Goal: Task Accomplishment & Management: Manage account settings

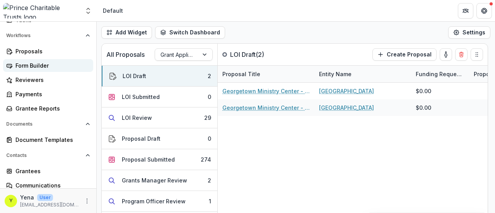
scroll to position [142, 0]
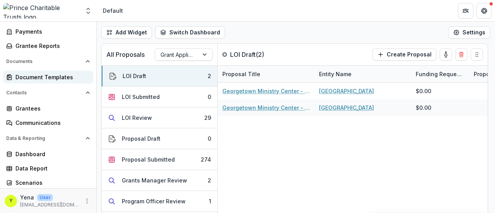
click at [56, 75] on div "Document Templates" at bounding box center [51, 77] width 72 height 8
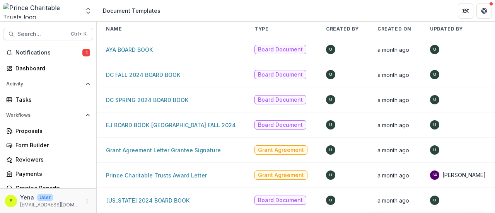
scroll to position [45, 0]
click at [123, 72] on link "DC FALL 2024 BOARD BOOK" at bounding box center [143, 75] width 74 height 7
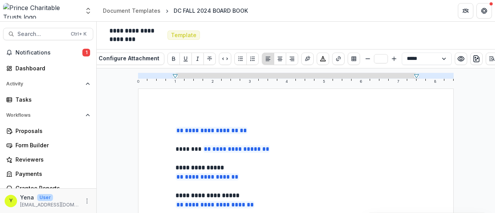
scroll to position [18, 0]
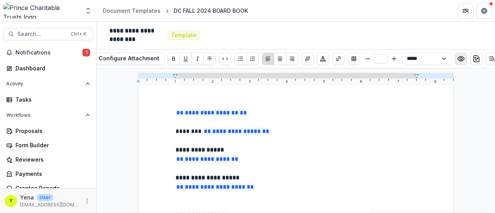
click at [455, 60] on button "Preview preview-doc.pdf" at bounding box center [461, 59] width 12 height 12
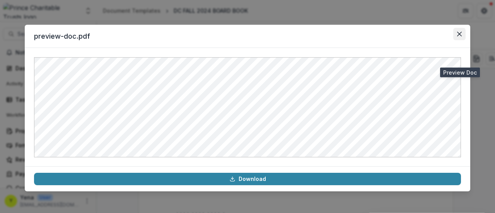
click at [459, 34] on icon "Close" at bounding box center [459, 34] width 5 height 5
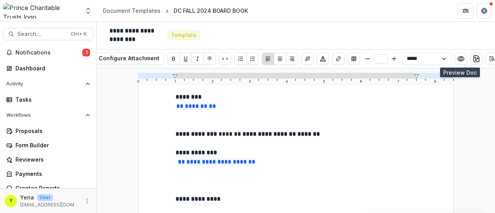
scroll to position [173, 0]
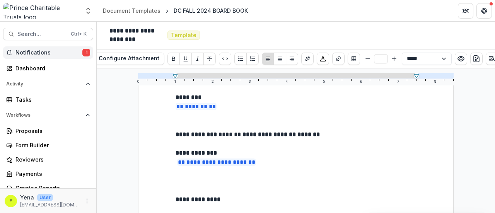
click at [53, 54] on span "Notifications" at bounding box center [48, 53] width 67 height 7
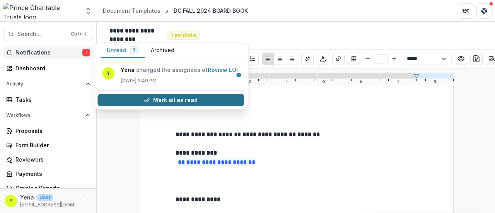
click at [141, 96] on button "Mark all as read" at bounding box center [171, 100] width 147 height 12
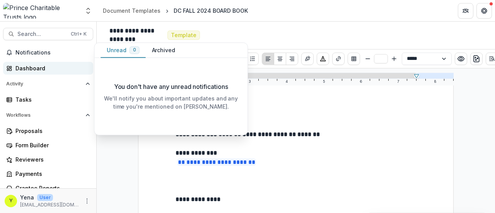
click at [39, 64] on div "Dashboard" at bounding box center [51, 68] width 72 height 8
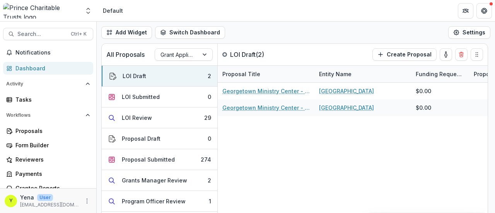
click at [270, 124] on div "Georgetown Ministry Center - 2025 - DC - Abbreviated Application Georgetown Min…" at bounding box center [392, 150] width 348 height 134
click at [35, 130] on div "Proposals" at bounding box center [51, 131] width 72 height 8
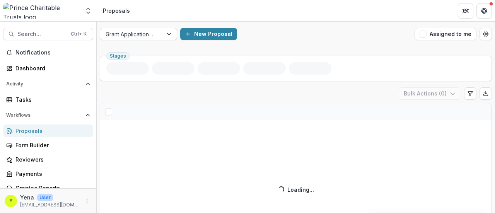
click at [281, 31] on div "New Proposal" at bounding box center [295, 34] width 231 height 12
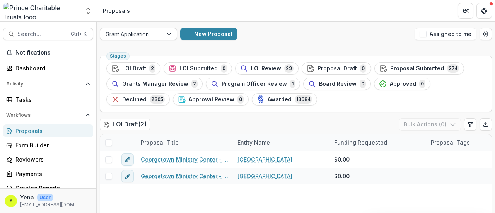
click at [284, 42] on div "Grant Application Process New Proposal Assigned to me" at bounding box center [296, 34] width 399 height 25
click at [250, 45] on div "Grant Application Process New Proposal Assigned to me" at bounding box center [296, 34] width 399 height 25
click at [136, 68] on span "LOI Draft" at bounding box center [134, 68] width 24 height 7
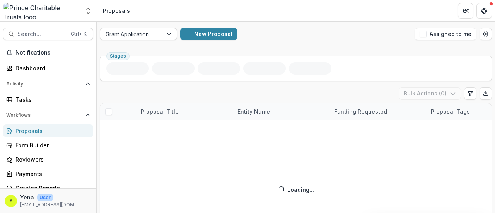
click at [258, 44] on div "Grant Application Process New Proposal Assigned to me" at bounding box center [296, 34] width 399 height 25
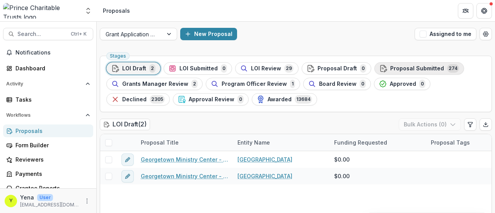
click at [390, 65] on div "Proposal Submitted 274" at bounding box center [420, 68] width 80 height 9
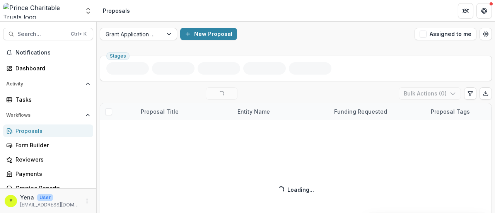
click at [252, 40] on div "Grant Application Process New Proposal Assigned to me" at bounding box center [296, 34] width 399 height 25
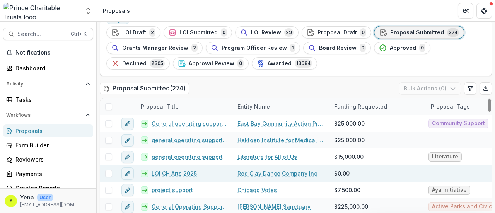
scroll to position [36, 0]
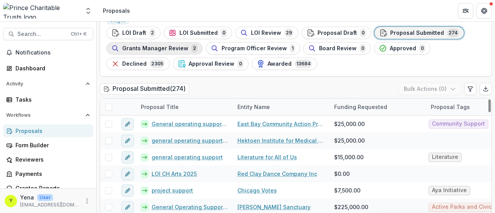
click at [167, 47] on span "Grants Manager Review" at bounding box center [155, 48] width 66 height 7
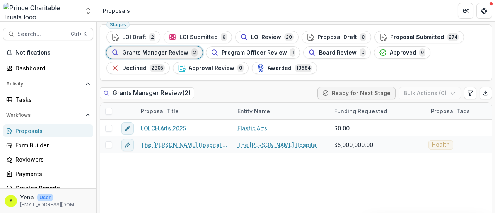
scroll to position [36, 0]
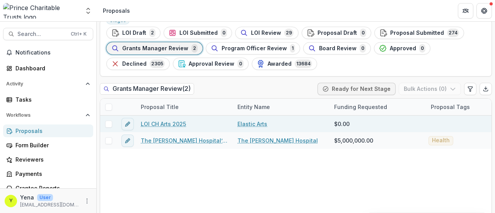
click at [170, 121] on link "LOI CH Arts 2025" at bounding box center [163, 124] width 45 height 8
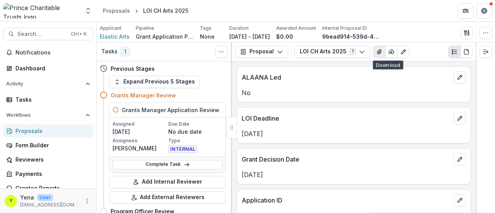
click at [377, 54] on icon "View Attached Files" at bounding box center [380, 52] width 6 height 6
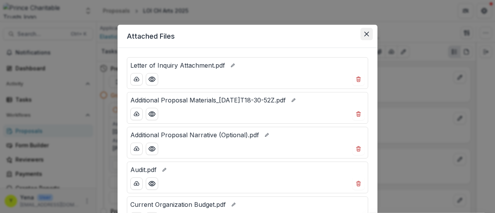
click at [365, 31] on button "Close" at bounding box center [367, 34] width 12 height 12
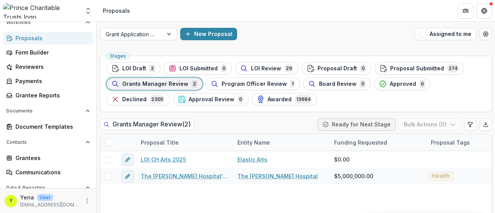
click at [252, 81] on span "Program Officer Review" at bounding box center [254, 84] width 65 height 7
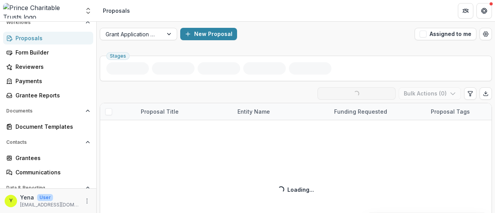
scroll to position [31, 0]
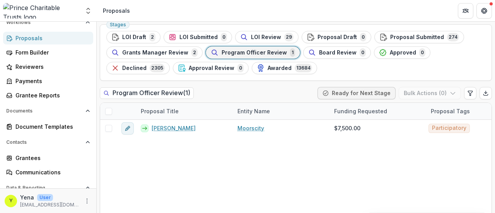
drag, startPoint x: 232, startPoint y: 62, endPoint x: 190, endPoint y: 144, distance: 91.9
click at [190, 144] on div "Stages LOI Draft 2 LOI Submitted 0 LOI Review 29 Proposal Draft 0 Proposal Subm…" at bounding box center [296, 133] width 399 height 224
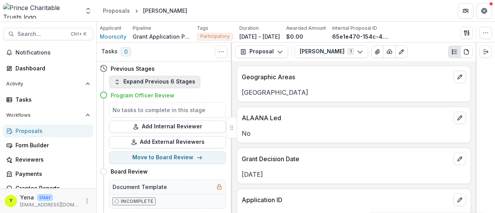
click at [148, 83] on button "Expand Previous 6 Stages" at bounding box center [154, 82] width 91 height 12
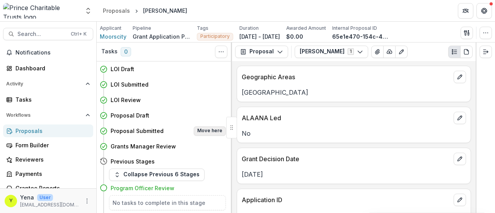
click at [212, 132] on button "Move here" at bounding box center [210, 131] width 32 height 9
select select "*********"
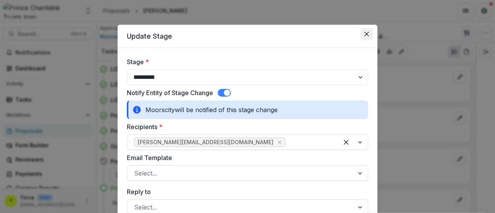
click at [365, 34] on icon "Close" at bounding box center [367, 34] width 5 height 5
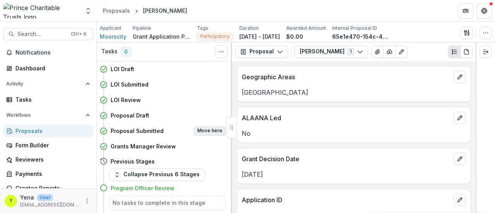
click at [210, 131] on button "Move here" at bounding box center [210, 131] width 32 height 9
select select "*********"
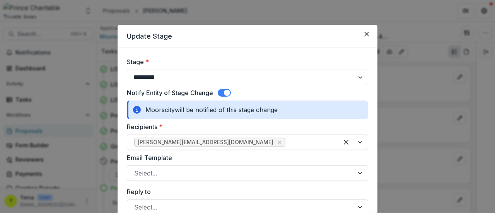
click at [221, 92] on span at bounding box center [224, 93] width 13 height 8
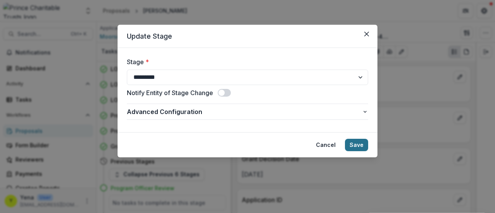
click at [363, 146] on button "Save" at bounding box center [356, 145] width 23 height 12
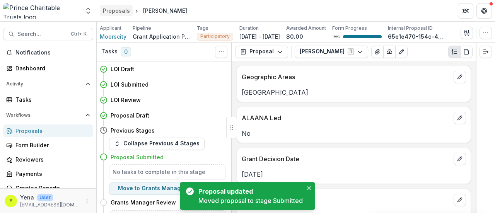
click at [118, 9] on div "Proposals" at bounding box center [116, 11] width 27 height 8
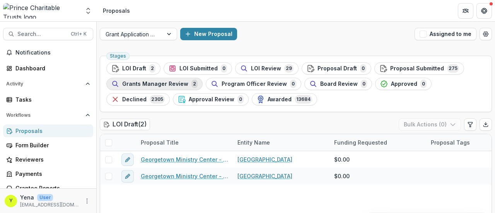
click at [162, 83] on span "Grants Manager Review" at bounding box center [155, 84] width 66 height 7
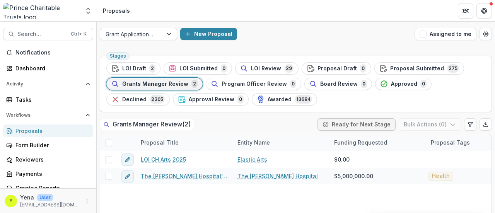
click at [293, 34] on div "New Proposal" at bounding box center [295, 34] width 231 height 12
click at [289, 44] on div "Grant Application Process New Proposal Assigned to me" at bounding box center [296, 34] width 399 height 25
click at [344, 105] on div "Stages LOI Draft 2 LOI Submitted 0 LOI Review 29 Proposal Draft 0 Proposal Subm…" at bounding box center [296, 84] width 392 height 56
click at [338, 100] on ul "Stages LOI Draft 2 LOI Submitted 0 LOI Review 29 Proposal Draft 0 Proposal Subm…" at bounding box center [295, 83] width 379 height 43
click at [271, 38] on div "New Proposal" at bounding box center [295, 34] width 231 height 12
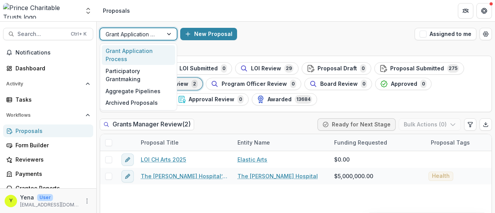
click at [163, 30] on div "Grant Application Process" at bounding box center [131, 34] width 63 height 11
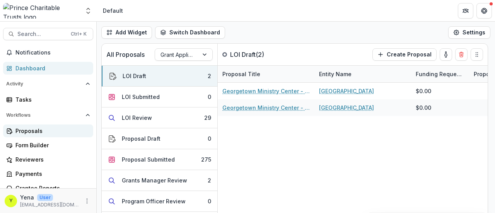
click at [35, 130] on div "Proposals" at bounding box center [51, 131] width 72 height 8
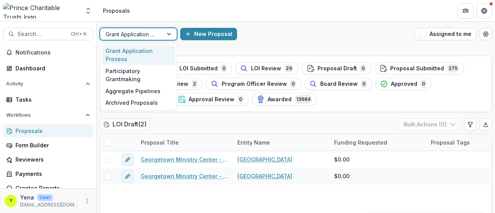
click at [142, 33] on div at bounding box center [132, 34] width 52 height 10
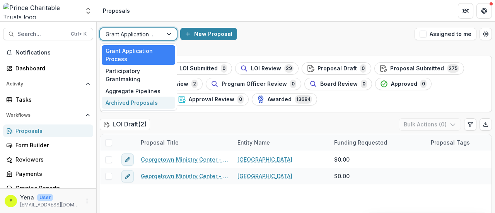
click at [133, 102] on div "Archived Proposals" at bounding box center [139, 103] width 74 height 12
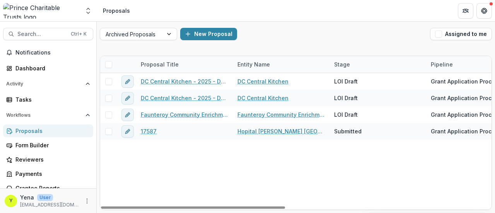
click at [108, 63] on span at bounding box center [108, 64] width 7 height 7
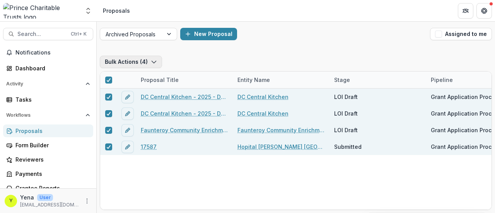
click at [157, 59] on button "Bulk Actions ( 4 )" at bounding box center [131, 62] width 62 height 12
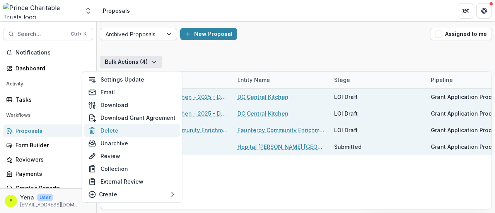
click at [118, 132] on button "Delete" at bounding box center [132, 130] width 97 height 13
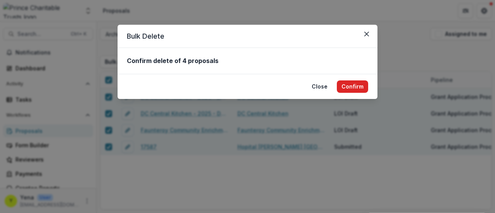
click at [356, 86] on button "Confirm" at bounding box center [352, 86] width 31 height 12
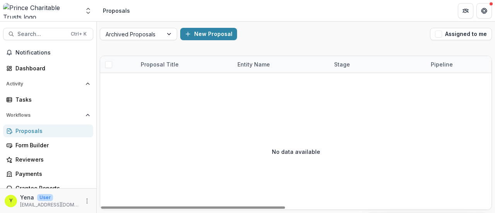
click at [125, 168] on div "No data available" at bounding box center [296, 152] width 392 height 116
click at [131, 35] on div at bounding box center [132, 34] width 52 height 10
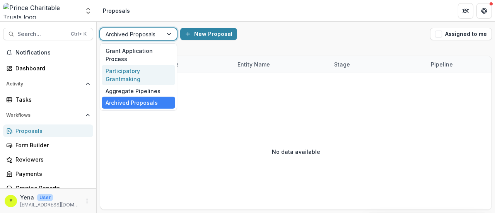
click at [122, 72] on div "Participatory Grantmaking" at bounding box center [139, 75] width 74 height 20
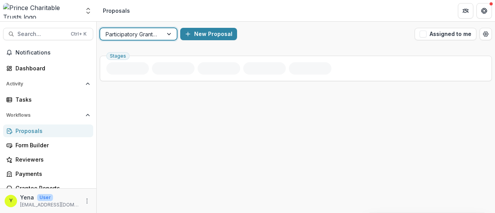
click at [139, 31] on div at bounding box center [132, 34] width 52 height 10
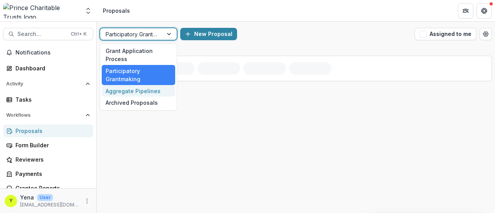
click at [132, 92] on div "Aggregate Pipelines" at bounding box center [139, 91] width 74 height 12
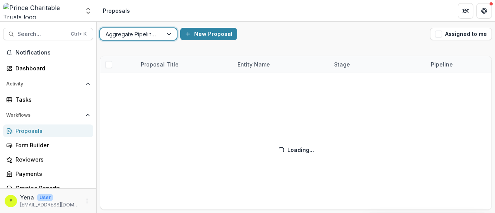
click at [145, 35] on div at bounding box center [132, 34] width 52 height 10
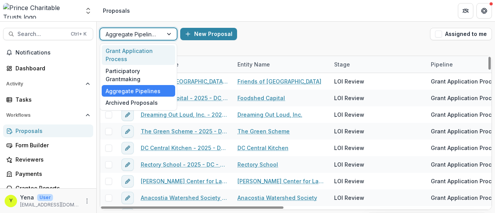
click at [135, 52] on div "Grant Application Process" at bounding box center [139, 55] width 74 height 20
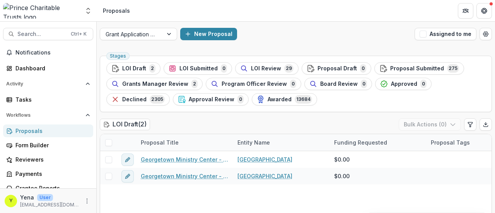
click at [270, 36] on div "New Proposal" at bounding box center [295, 34] width 231 height 12
click at [486, 8] on icon "Get Help" at bounding box center [484, 11] width 6 height 6
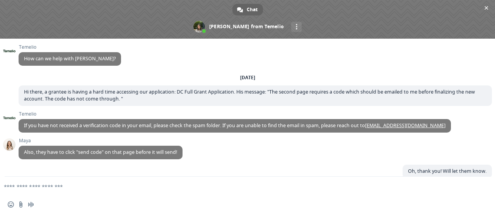
scroll to position [562, 0]
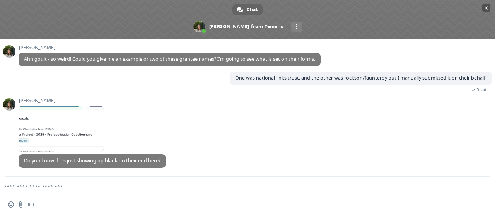
click at [253, 3] on span at bounding box center [247, 19] width 495 height 39
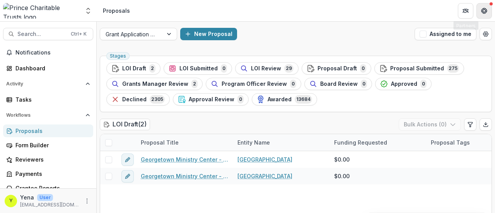
click at [486, 11] on icon "Get Help" at bounding box center [487, 11] width 2 height 2
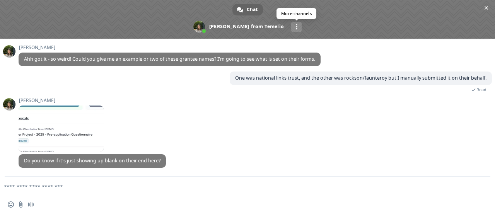
click at [291, 27] on div "More channels" at bounding box center [296, 27] width 10 height 10
click at [487, 6] on span "Close chat" at bounding box center [487, 8] width 4 height 4
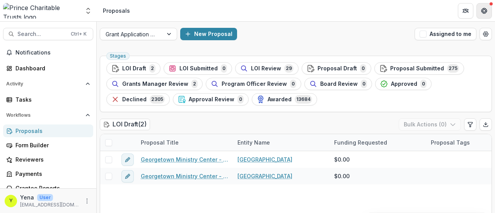
click at [483, 12] on icon "Get Help" at bounding box center [484, 11] width 6 height 6
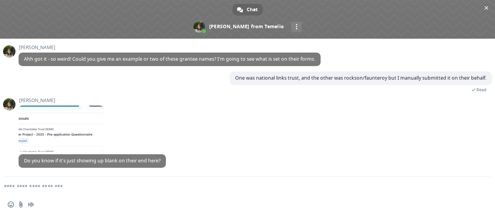
click at [145, 114] on div "Anna 10/6/2025" at bounding box center [256, 126] width 474 height 56
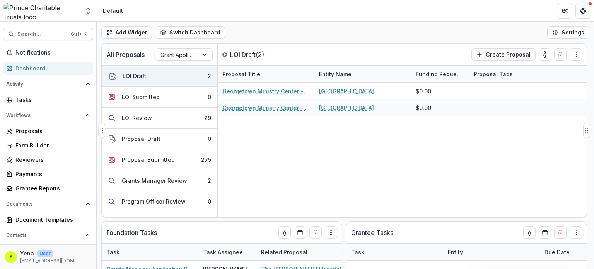
click at [282, 153] on div "Georgetown Ministry Center - 2025 - DC - Abbreviated Application Georgetown Min…" at bounding box center [402, 150] width 369 height 134
click at [265, 148] on div "Georgetown Ministry Center - 2025 - DC - Abbreviated Application Georgetown Min…" at bounding box center [402, 150] width 369 height 134
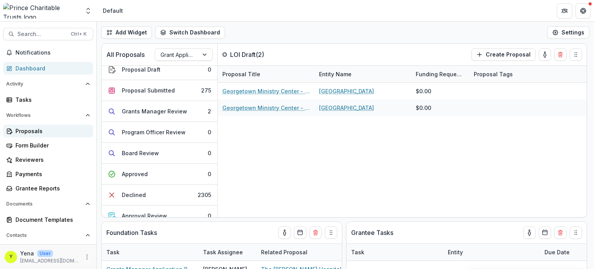
click at [41, 132] on div "Proposals" at bounding box center [51, 131] width 72 height 8
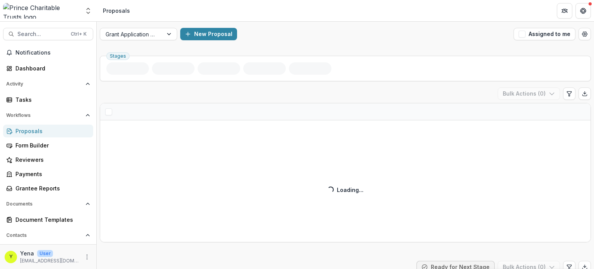
click at [267, 40] on div "New Proposal" at bounding box center [345, 34] width 330 height 12
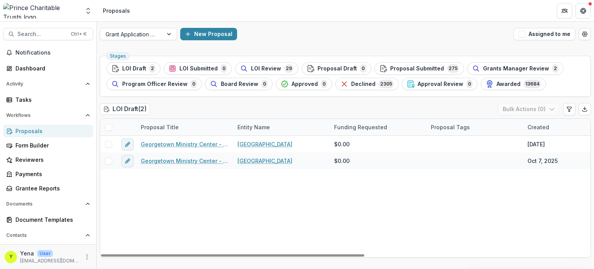
click at [249, 192] on div "Georgetown Ministry Center - 2025 - DC - Abbreviated Application Georgetown Min…" at bounding box center [553, 197] width 907 height 122
click at [212, 182] on div "Georgetown Ministry Center - 2025 - DC - Abbreviated Application Georgetown Min…" at bounding box center [553, 197] width 907 height 122
click at [478, 72] on button "Grants Manager Review 2" at bounding box center [515, 68] width 96 height 12
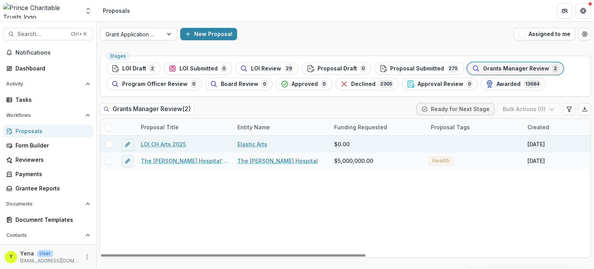
click at [156, 144] on link "LOI CH Arts 2025" at bounding box center [163, 144] width 45 height 8
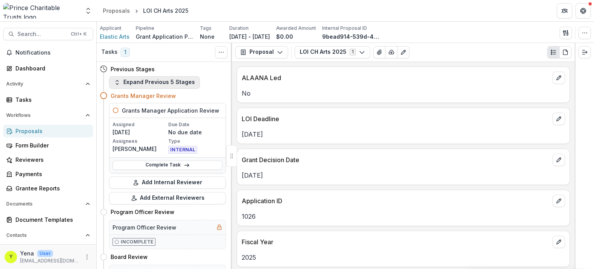
click at [164, 80] on button "Expand Previous 5 Stages" at bounding box center [154, 82] width 91 height 12
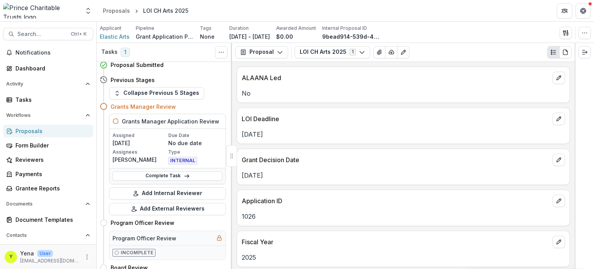
scroll to position [68, 0]
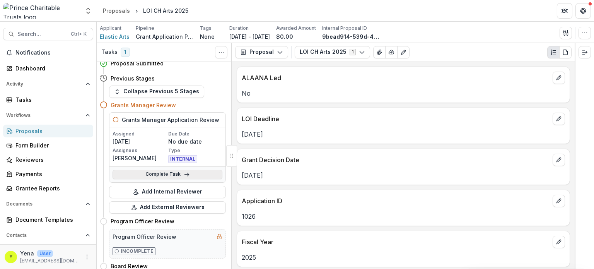
click at [161, 175] on link "Complete Task" at bounding box center [168, 174] width 110 height 9
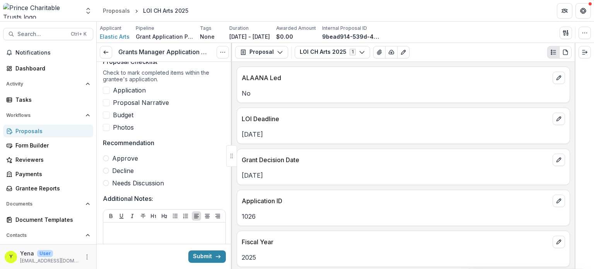
scroll to position [139, 0]
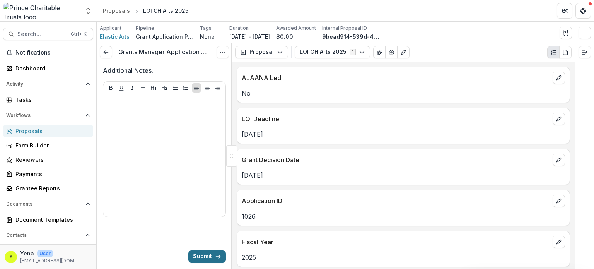
click at [207, 213] on button "Submit" at bounding box center [207, 256] width 38 height 12
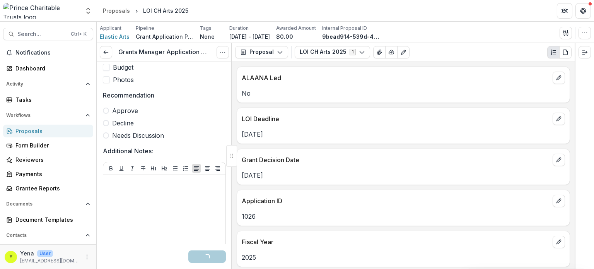
scroll to position [59, 0]
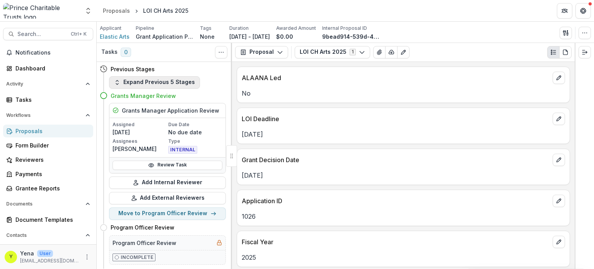
click at [154, 80] on button "Expand Previous 5 Stages" at bounding box center [154, 82] width 91 height 12
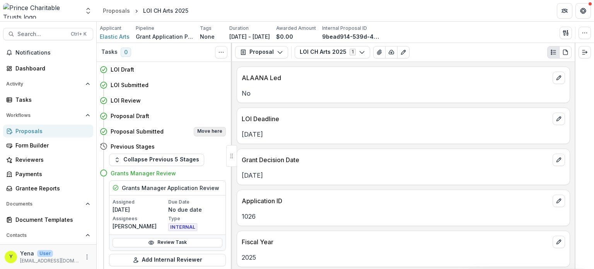
click at [209, 130] on button "Move here" at bounding box center [210, 131] width 32 height 9
select select "*********"
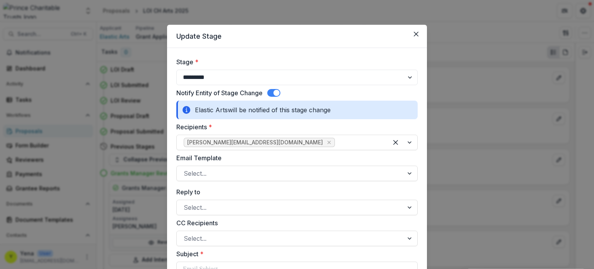
click at [277, 91] on span at bounding box center [277, 93] width 6 height 6
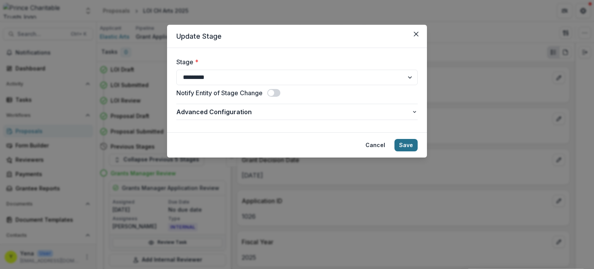
click at [409, 145] on button "Save" at bounding box center [406, 145] width 23 height 12
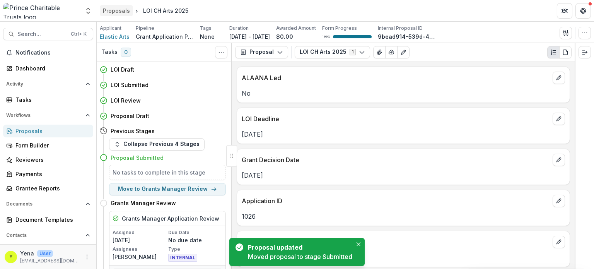
click at [116, 12] on div "Proposals" at bounding box center [116, 11] width 27 height 8
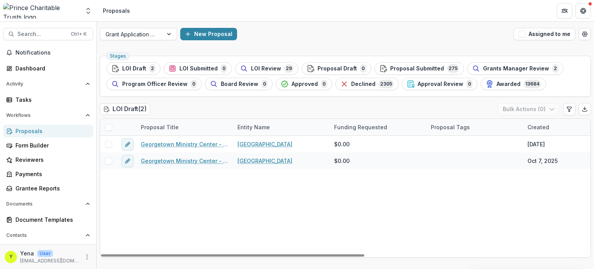
click at [245, 185] on div "Georgetown Ministry Center - 2025 - DC - Abbreviated Application Georgetown Min…" at bounding box center [553, 197] width 907 height 122
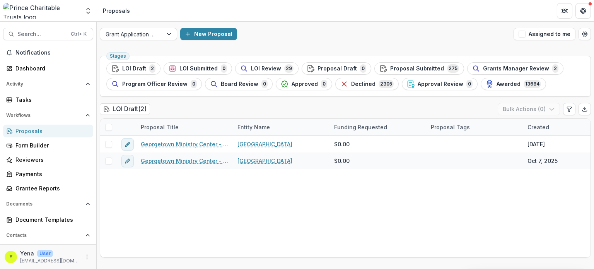
click at [374, 103] on div "LOI Draft ( 2 ) Bulk Actions ( 0 )" at bounding box center [345, 110] width 491 height 15
click at [485, 69] on span "Grants Manager Review" at bounding box center [516, 68] width 66 height 7
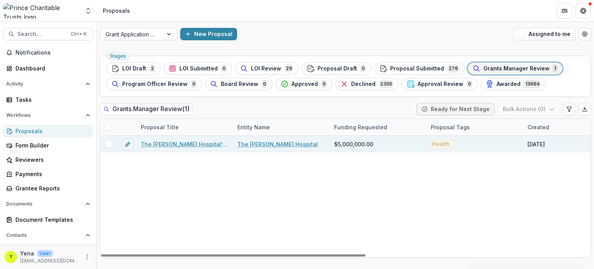
click at [166, 147] on link "The Miriam Hospital’s Centennial Campaign: Honoring Our Past, Building Our Futu…" at bounding box center [184, 144] width 87 height 8
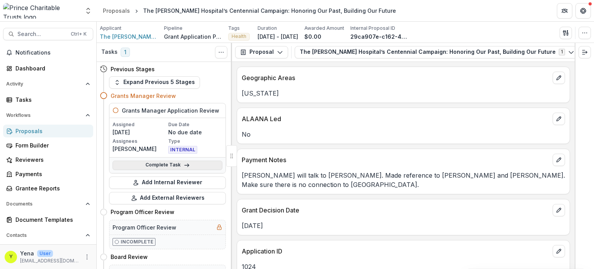
click at [171, 164] on link "Complete Task" at bounding box center [168, 165] width 110 height 9
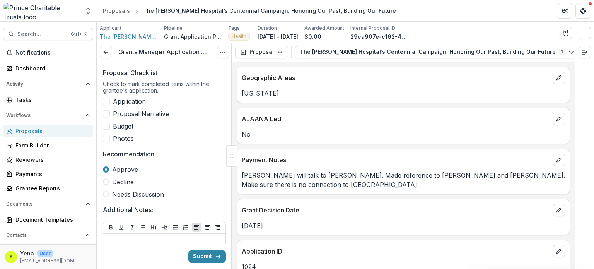
scroll to position [35, 0]
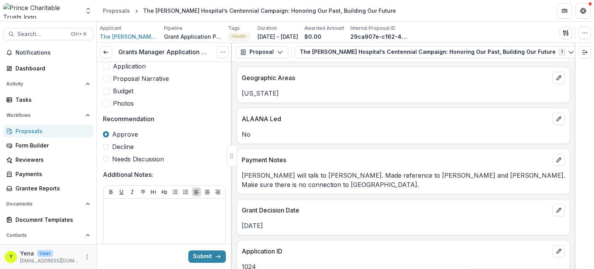
click at [120, 136] on span "Approve" at bounding box center [125, 134] width 26 height 9
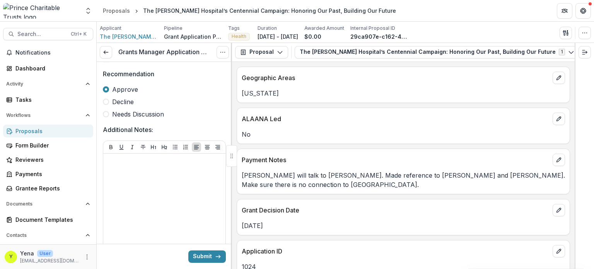
scroll to position [0, 0]
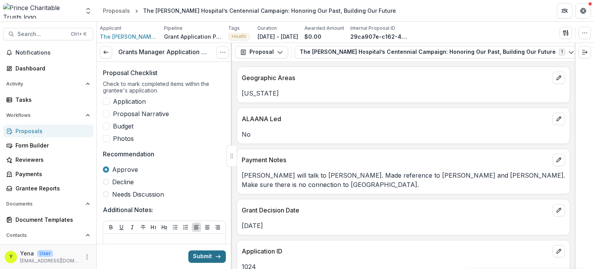
click at [206, 213] on button "Submit" at bounding box center [207, 256] width 38 height 12
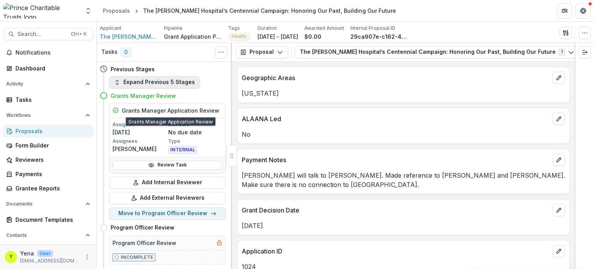
click at [145, 80] on button "Expand Previous 5 Stages" at bounding box center [154, 82] width 91 height 12
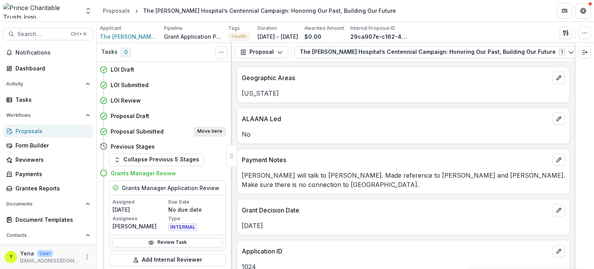
click at [211, 130] on button "Move here" at bounding box center [210, 131] width 32 height 9
select select "*********"
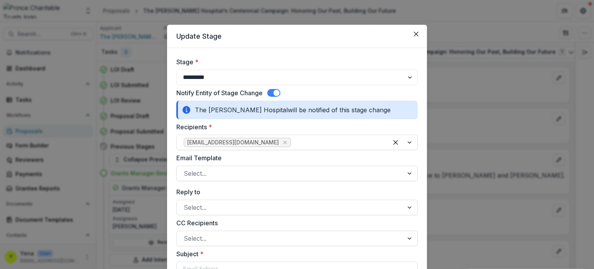
scroll to position [12, 0]
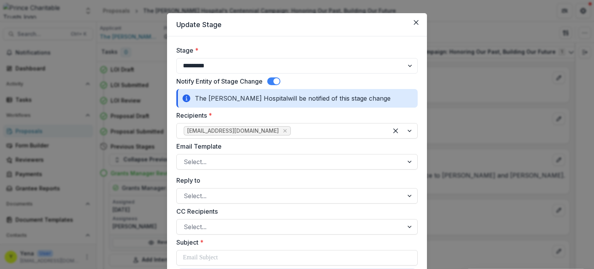
click at [272, 84] on span at bounding box center [273, 81] width 13 height 8
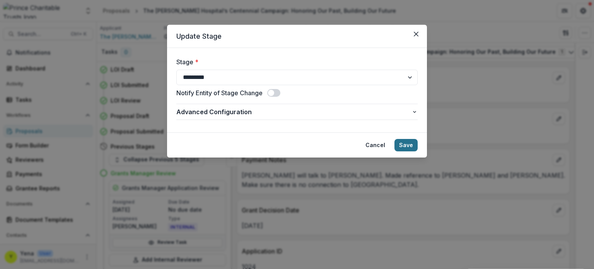
click at [412, 145] on button "Save" at bounding box center [406, 145] width 23 height 12
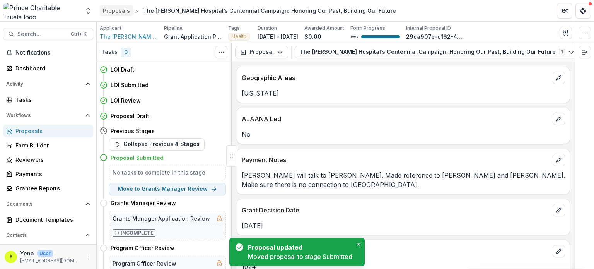
click at [116, 11] on div "Proposals" at bounding box center [116, 11] width 27 height 8
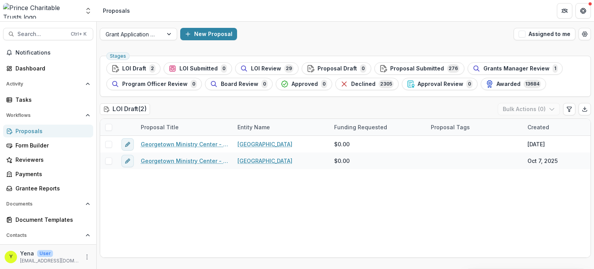
click at [199, 184] on div "Georgetown Ministry Center - 2025 - DC - Abbreviated Application Georgetown Min…" at bounding box center [553, 197] width 907 height 122
click at [264, 190] on div "Georgetown Ministry Center - 2025 - DC - Abbreviated Application Georgetown Min…" at bounding box center [553, 197] width 907 height 122
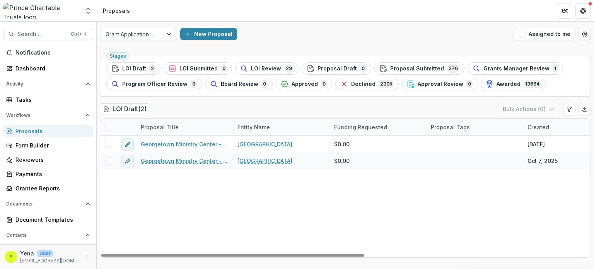
click at [407, 31] on div "New Proposal" at bounding box center [345, 34] width 330 height 12
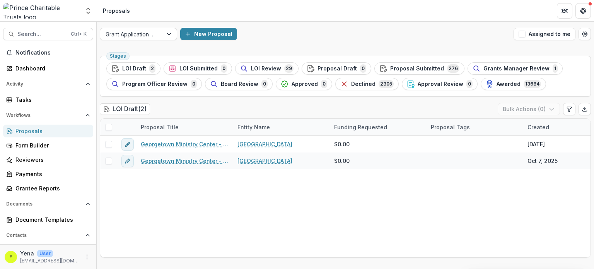
click at [361, 86] on span "Declined" at bounding box center [363, 84] width 24 height 7
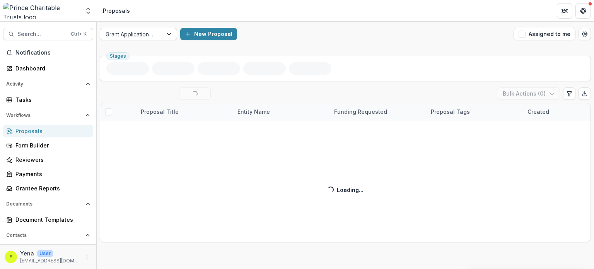
click at [251, 41] on div "Grant Application Process New Proposal Assigned to me" at bounding box center [346, 34] width 498 height 25
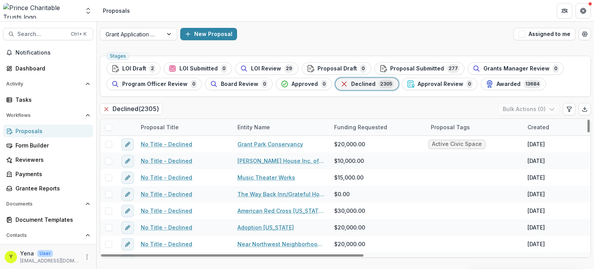
click at [110, 128] on span at bounding box center [108, 127] width 7 height 7
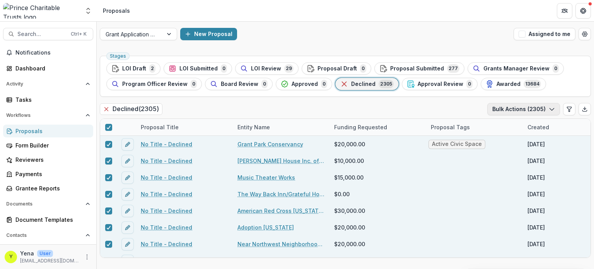
click at [495, 108] on icon "button" at bounding box center [552, 109] width 6 height 6
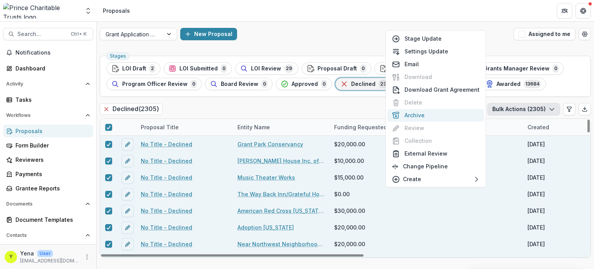
click at [419, 114] on button "Archive" at bounding box center [436, 115] width 97 height 13
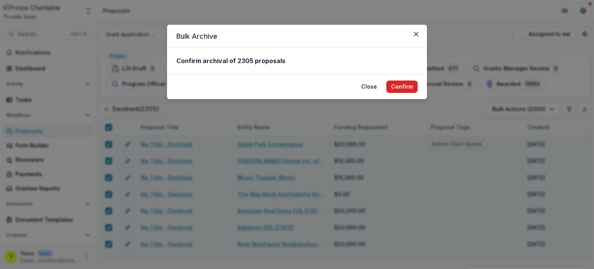
click at [396, 85] on button "Confirm" at bounding box center [402, 86] width 31 height 12
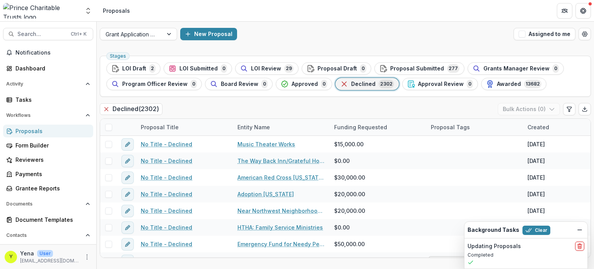
click at [265, 107] on div "Declined ( 2302 ) Bulk Actions ( 0 )" at bounding box center [345, 110] width 491 height 15
click at [299, 51] on div "Grant Application Process New Proposal Assigned to me Stages LOI Draft 2 LOI Su…" at bounding box center [346, 145] width 498 height 247
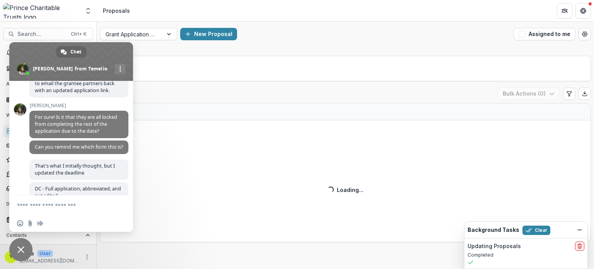
scroll to position [1075, 0]
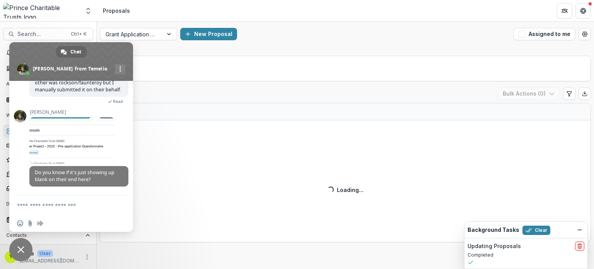
click at [259, 40] on div "New Proposal" at bounding box center [345, 34] width 330 height 12
click at [120, 68] on span "More channels" at bounding box center [121, 68] width 2 height 5
click at [20, 252] on span "Close chat" at bounding box center [20, 249] width 7 height 7
